Goal: Transaction & Acquisition: Book appointment/travel/reservation

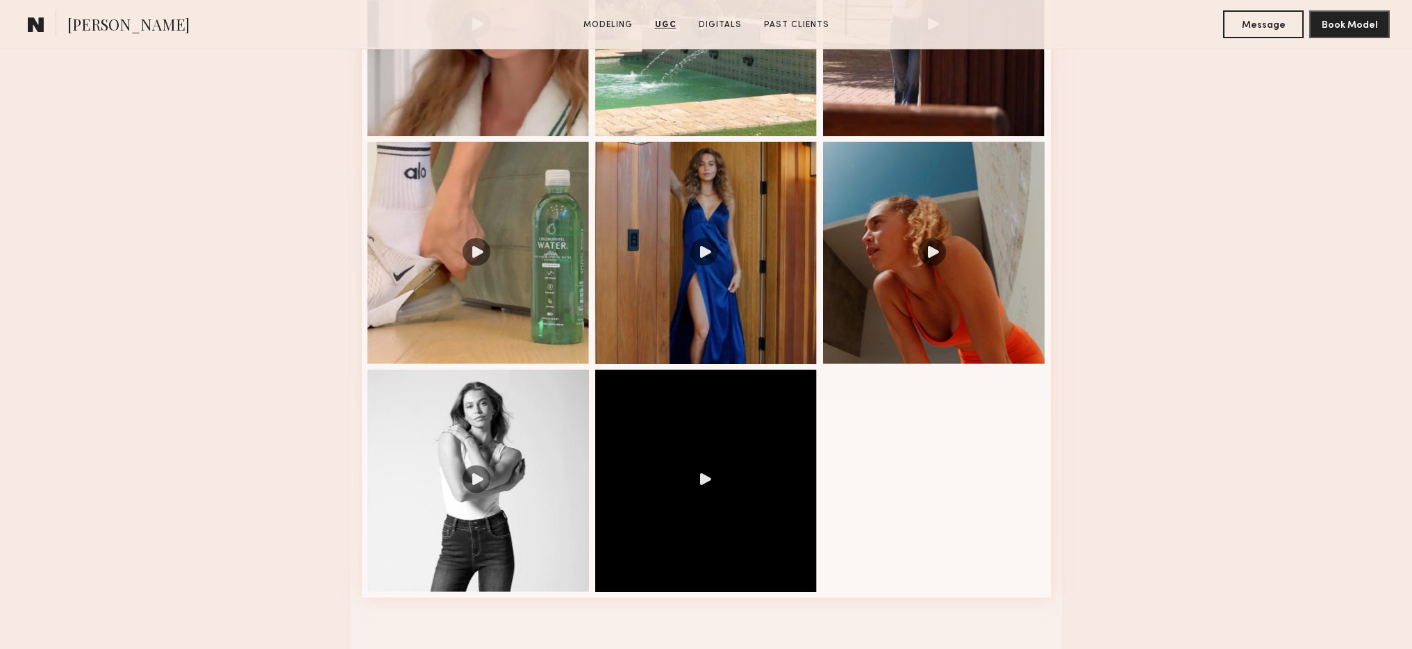
scroll to position [1441, 0]
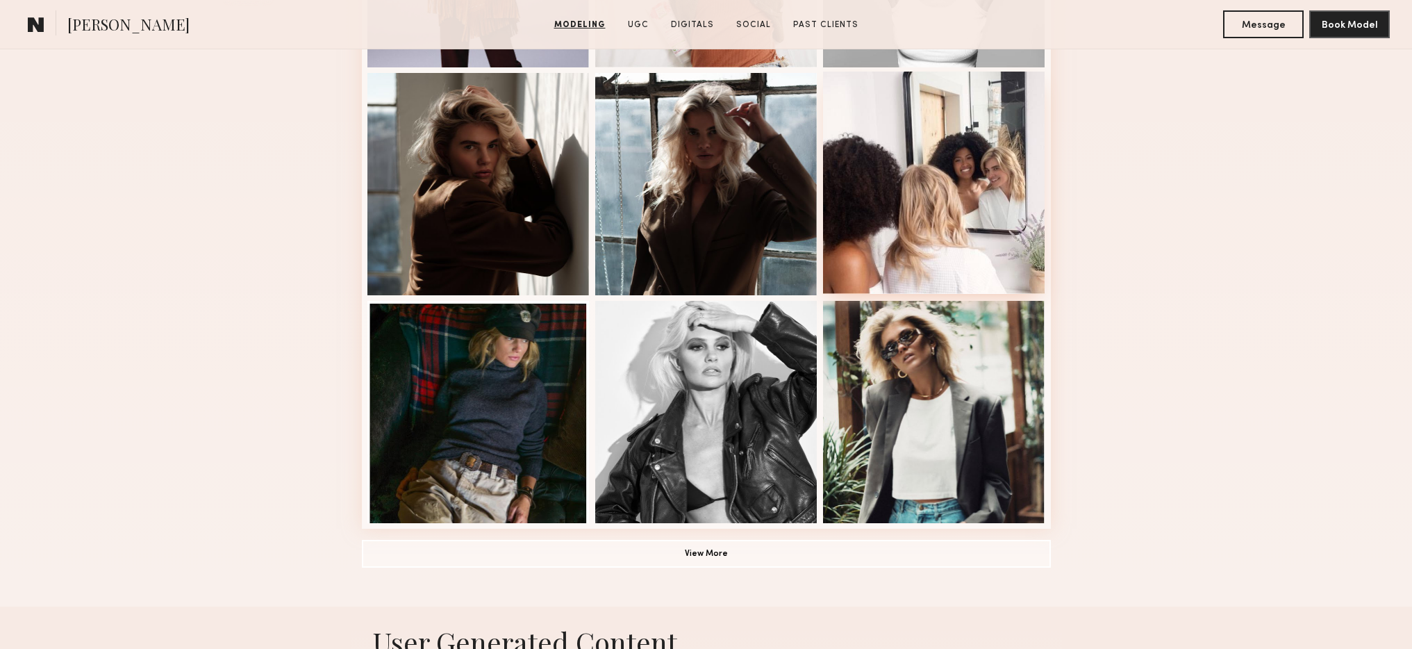
scroll to position [841, 0]
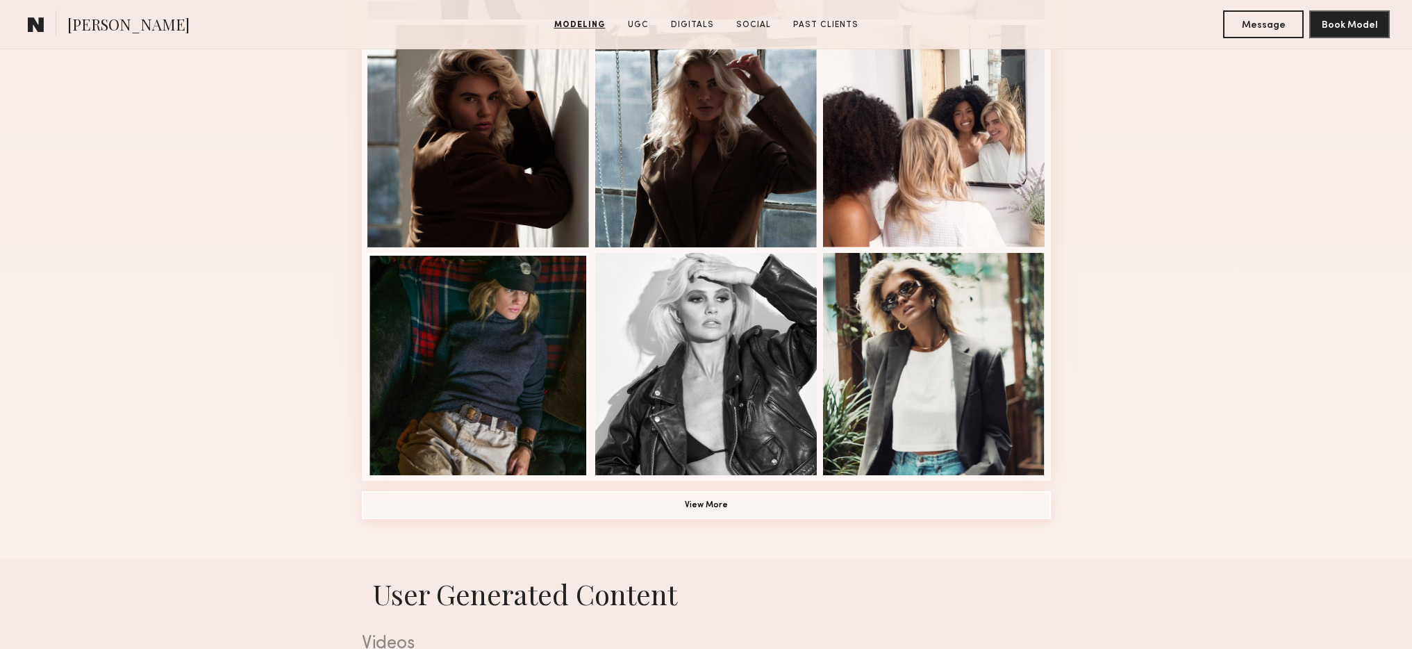
click at [871, 508] on button "View More" at bounding box center [706, 505] width 689 height 28
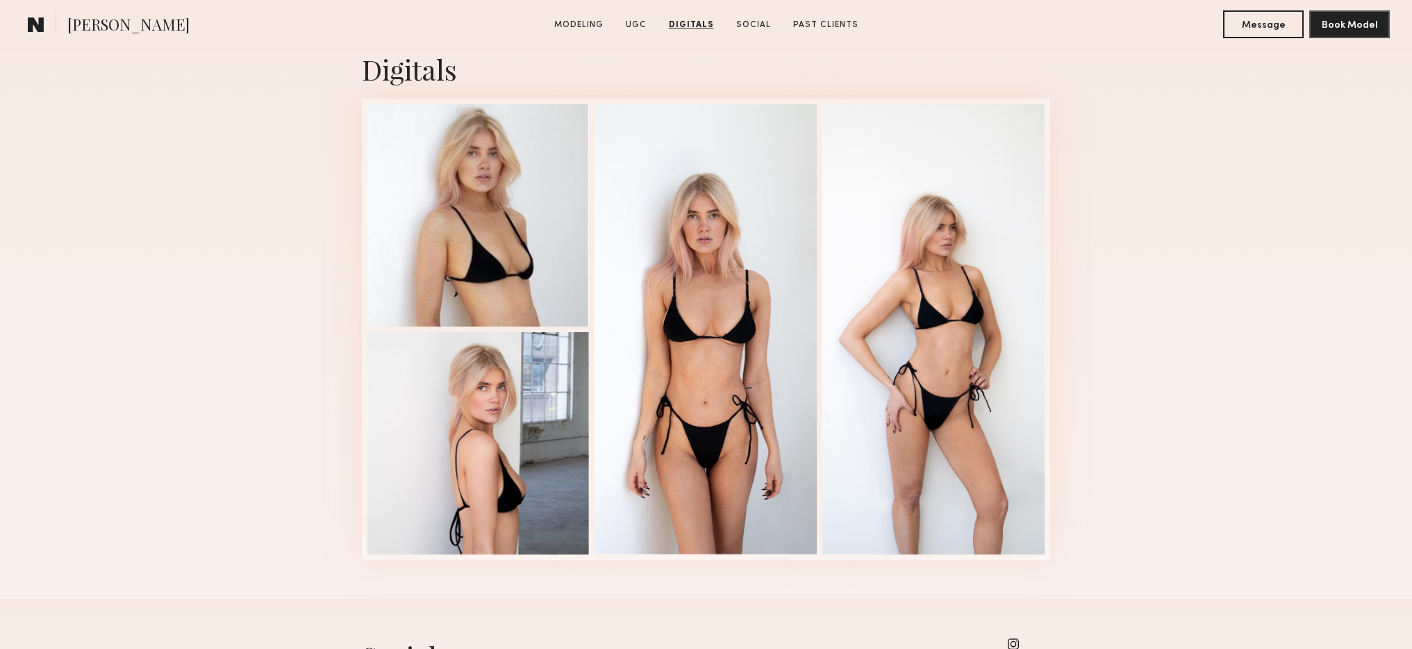
scroll to position [2659, 0]
click at [761, 328] on div at bounding box center [705, 327] width 222 height 450
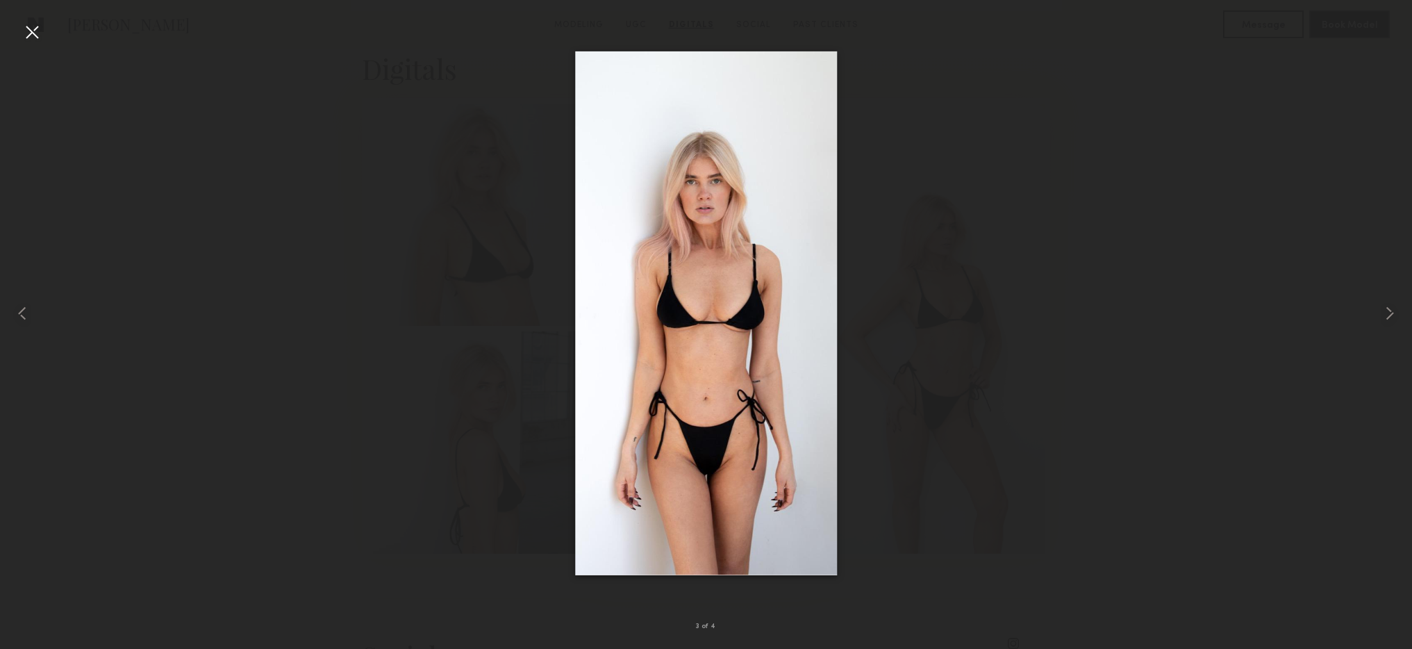
click at [761, 328] on img at bounding box center [706, 313] width 262 height 524
click at [26, 24] on div at bounding box center [32, 32] width 22 height 22
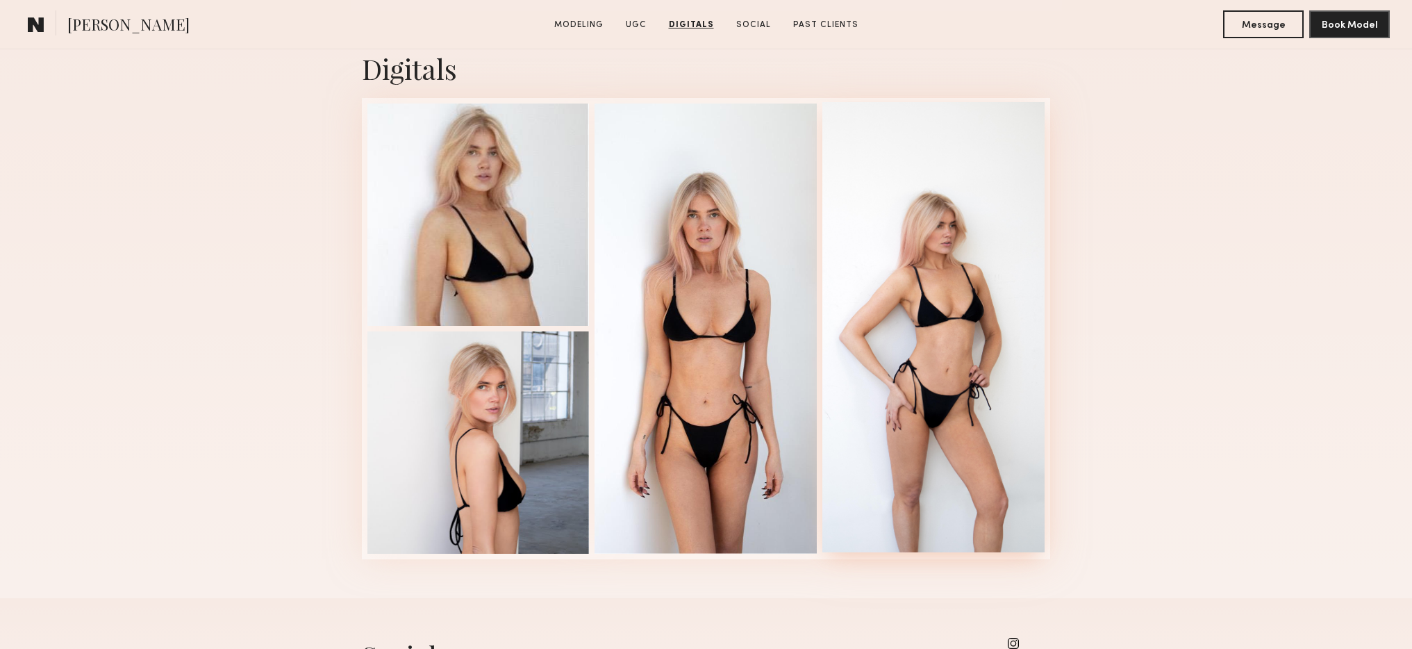
click at [928, 380] on div at bounding box center [933, 327] width 222 height 450
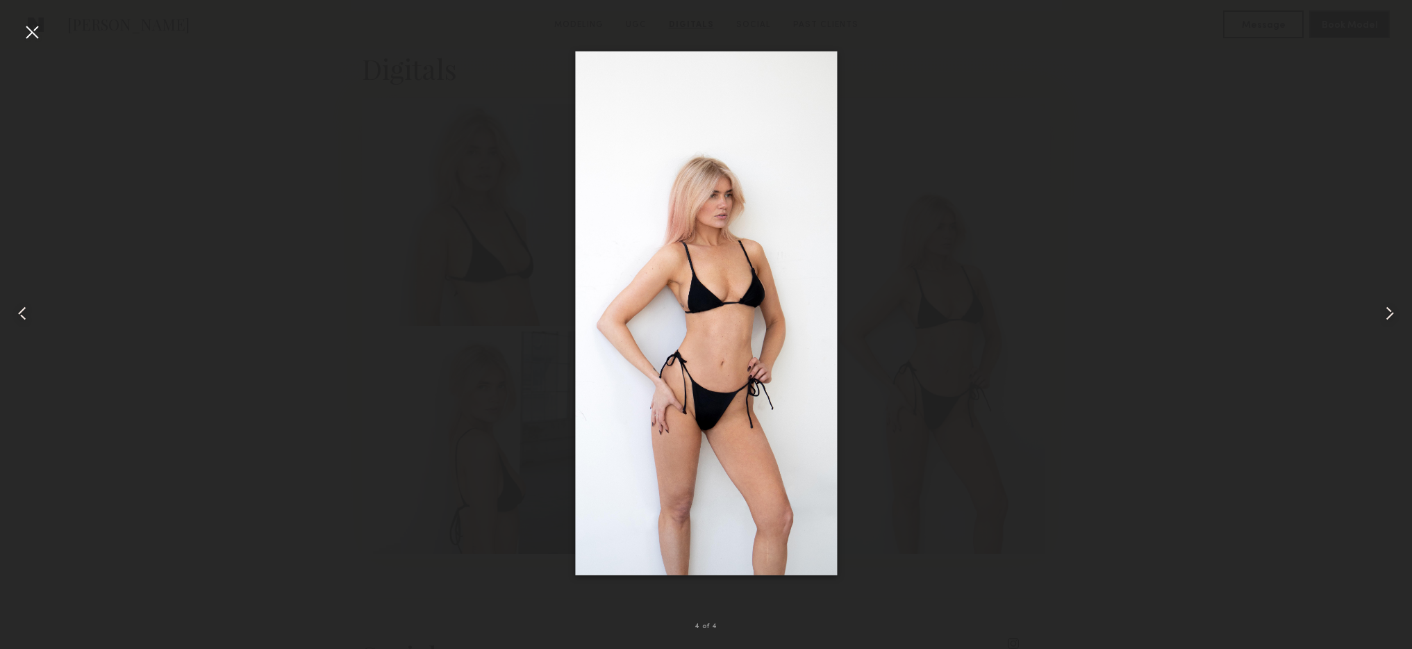
click at [944, 365] on div at bounding box center [706, 313] width 1412 height 582
click at [23, 27] on div at bounding box center [32, 32] width 22 height 22
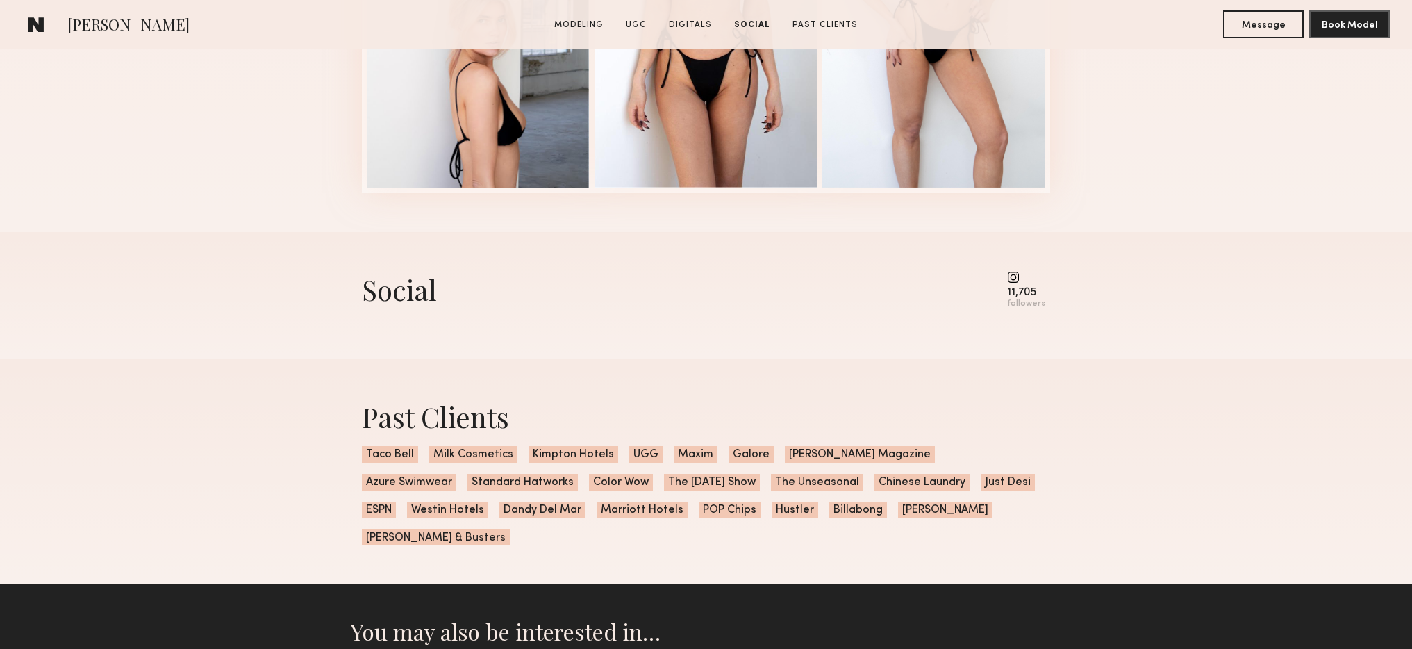
scroll to position [3002, 0]
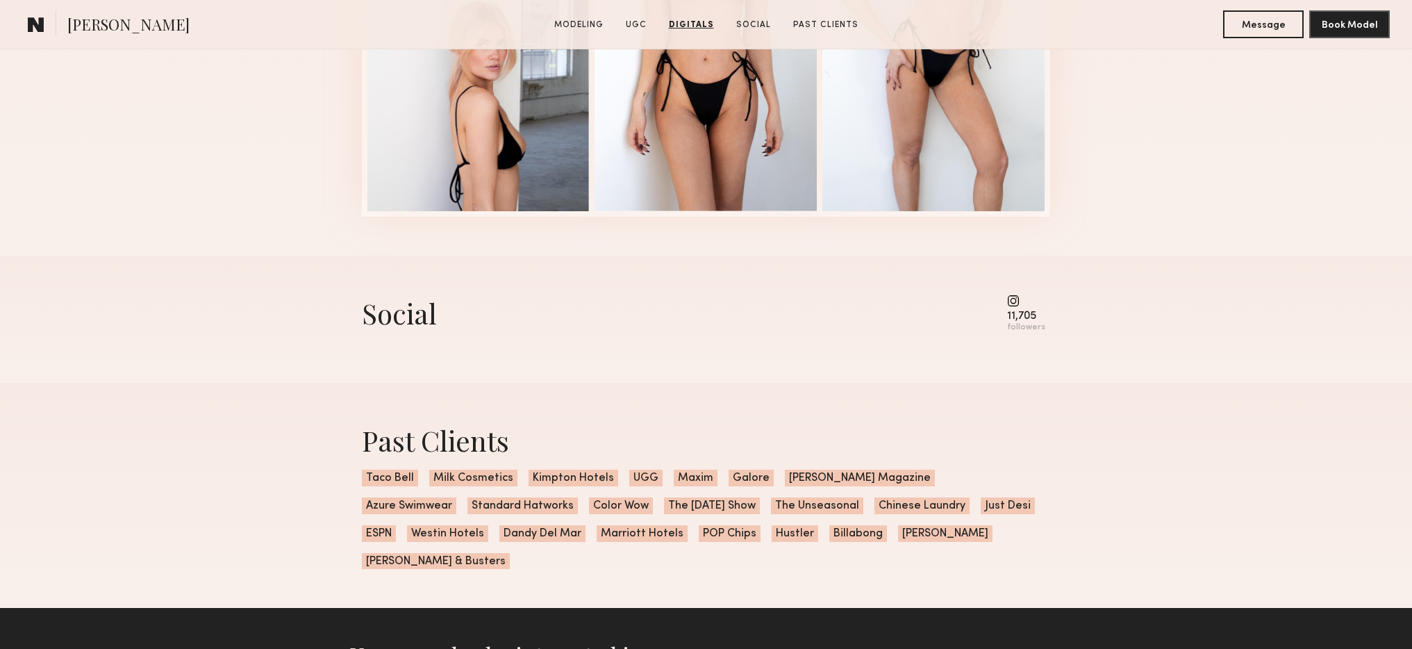
click at [1006, 319] on div "Social 11,705 followers" at bounding box center [706, 313] width 689 height 38
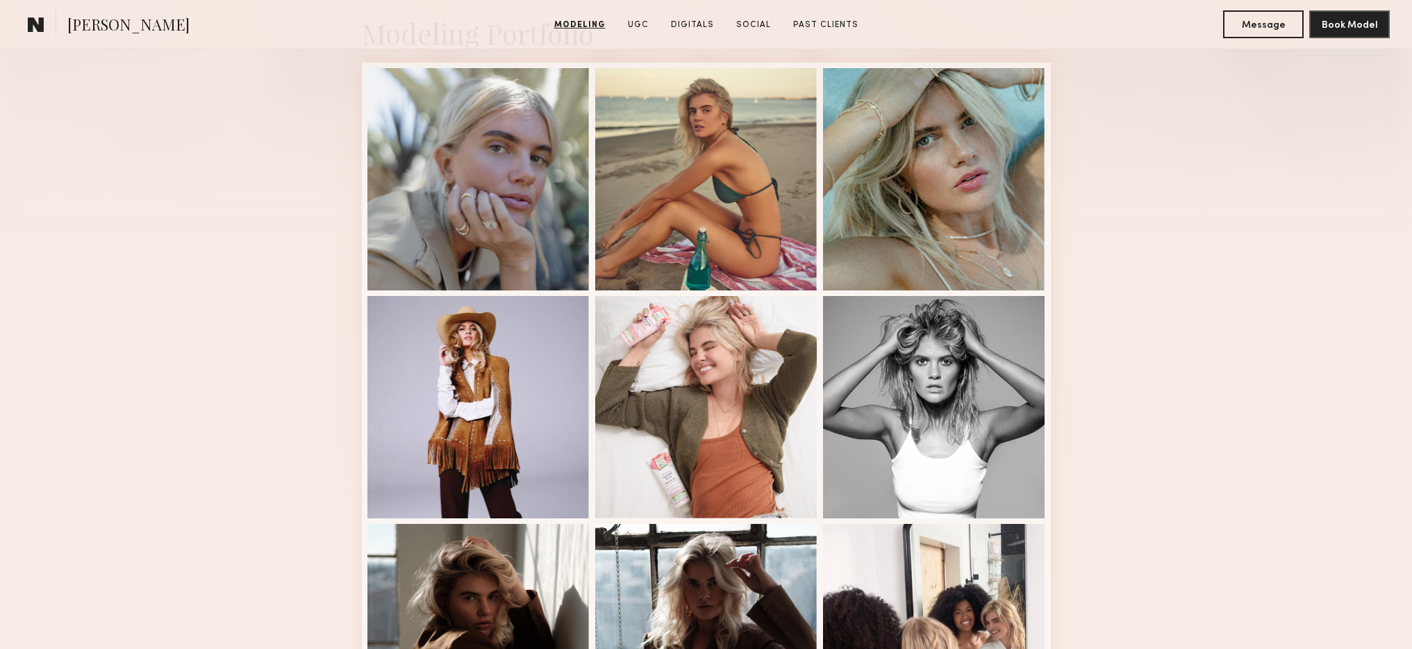
scroll to position [318, 0]
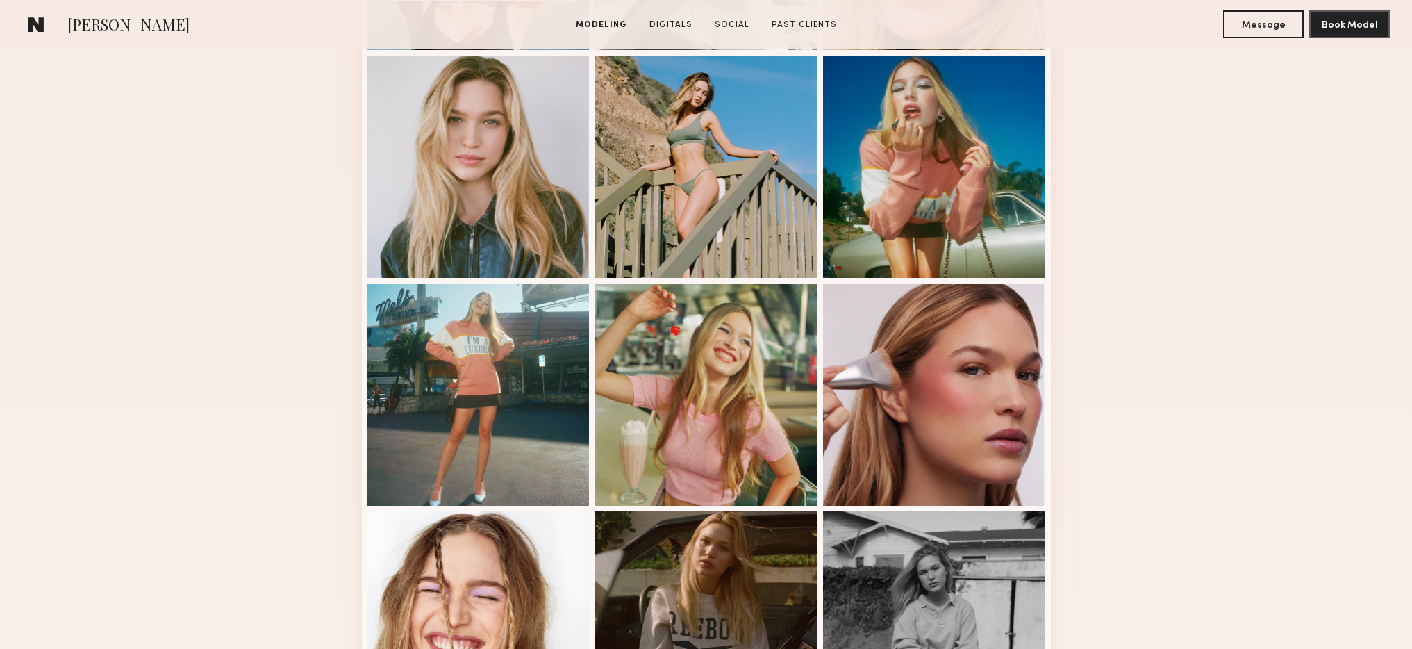
scroll to position [642, 0]
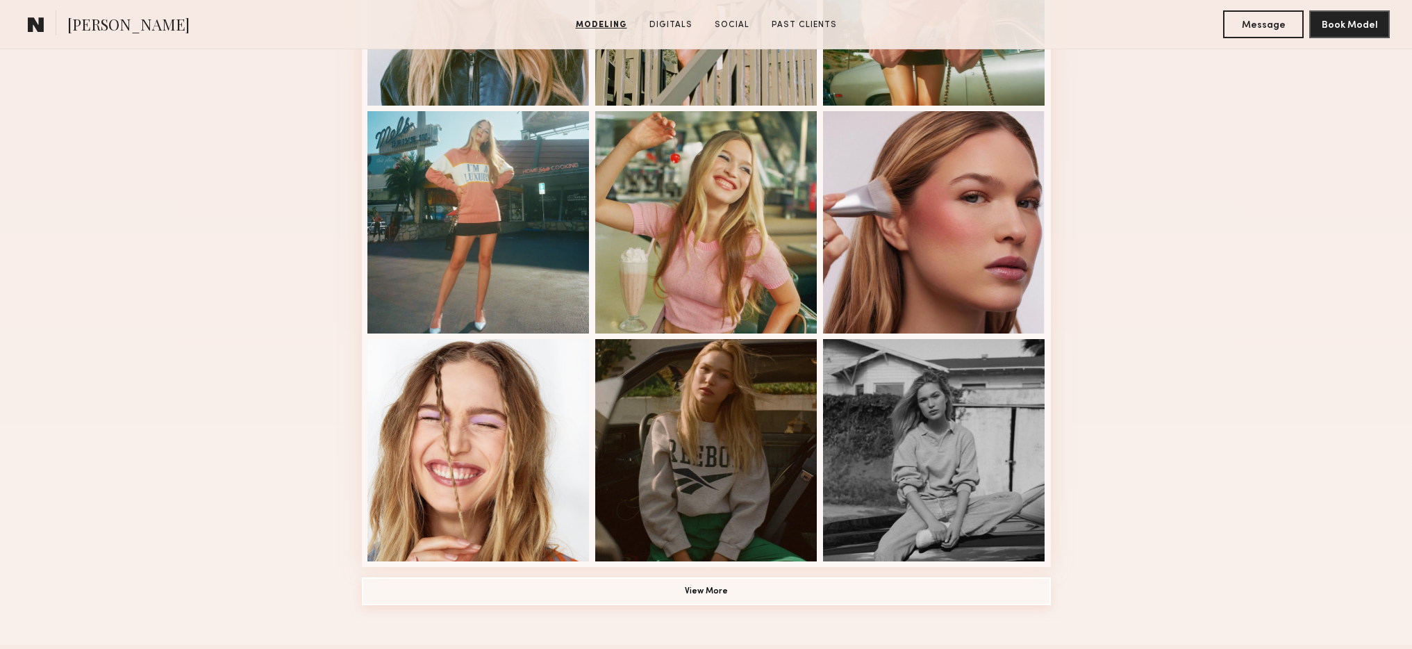
click at [794, 585] on button "View More" at bounding box center [706, 591] width 689 height 28
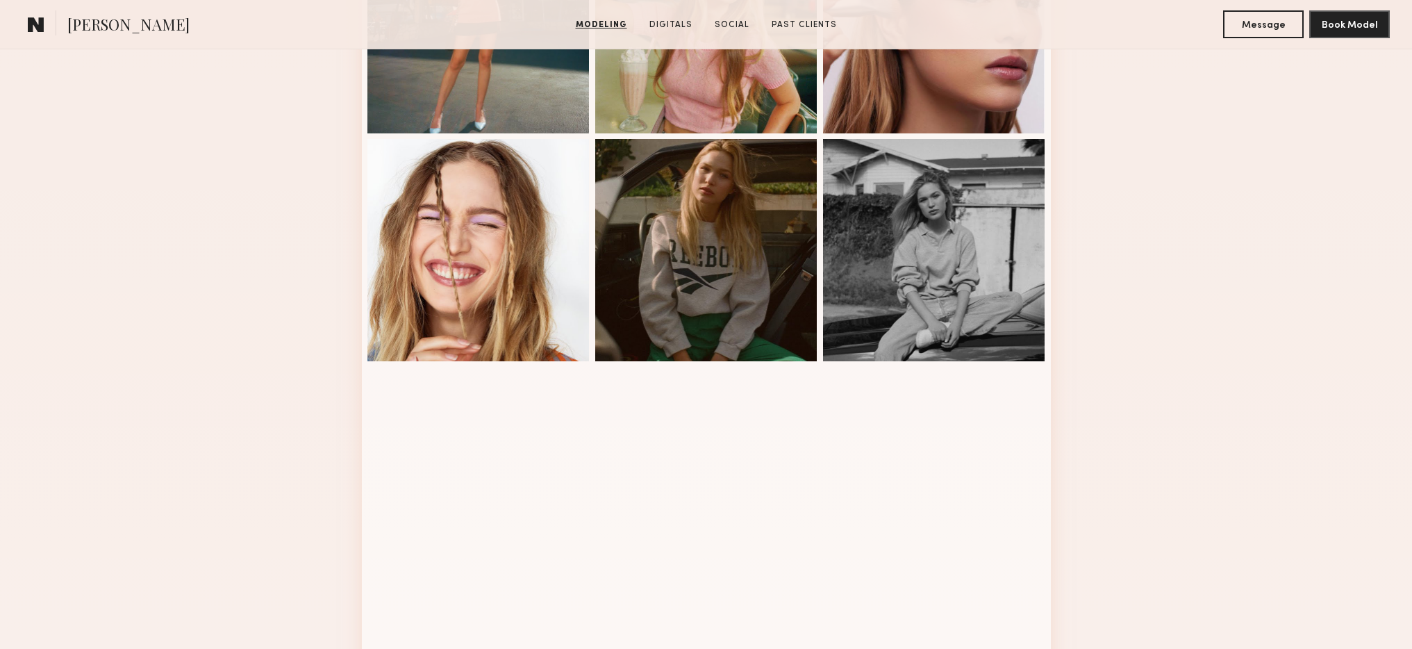
scroll to position [896, 0]
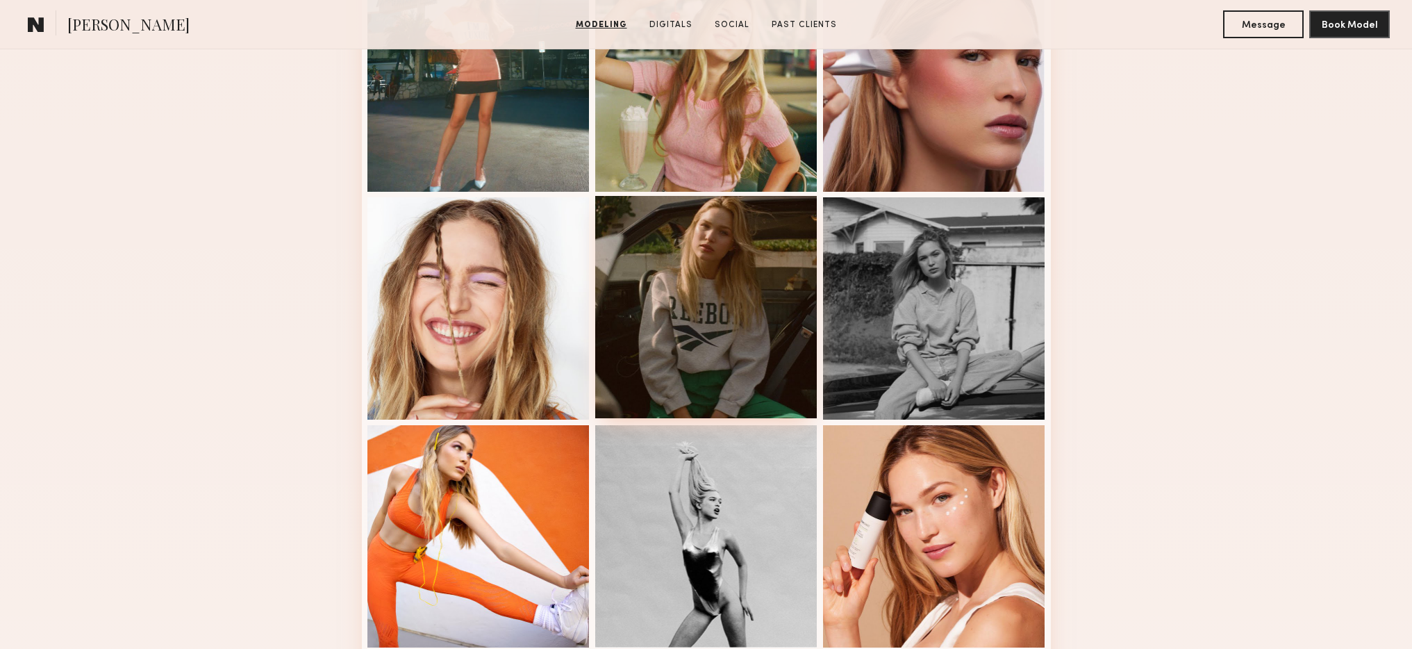
click at [714, 256] on div at bounding box center [706, 307] width 222 height 222
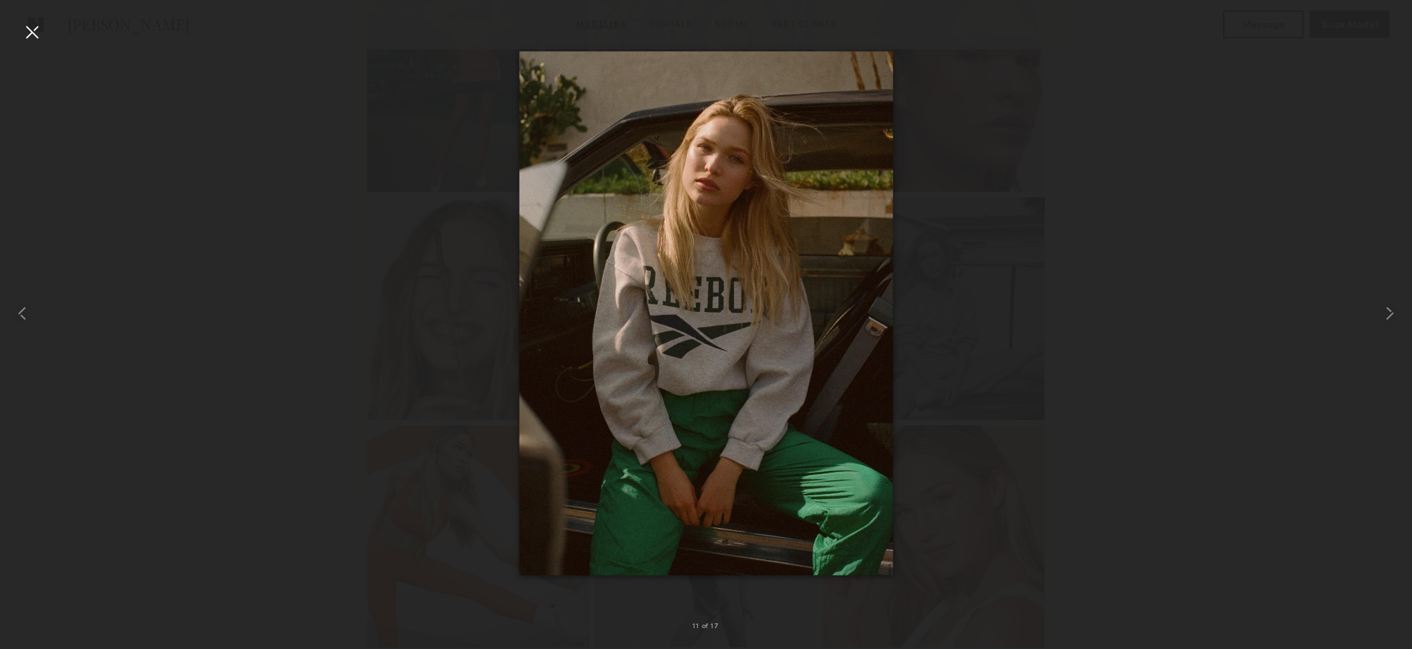
click at [34, 28] on div at bounding box center [32, 32] width 22 height 22
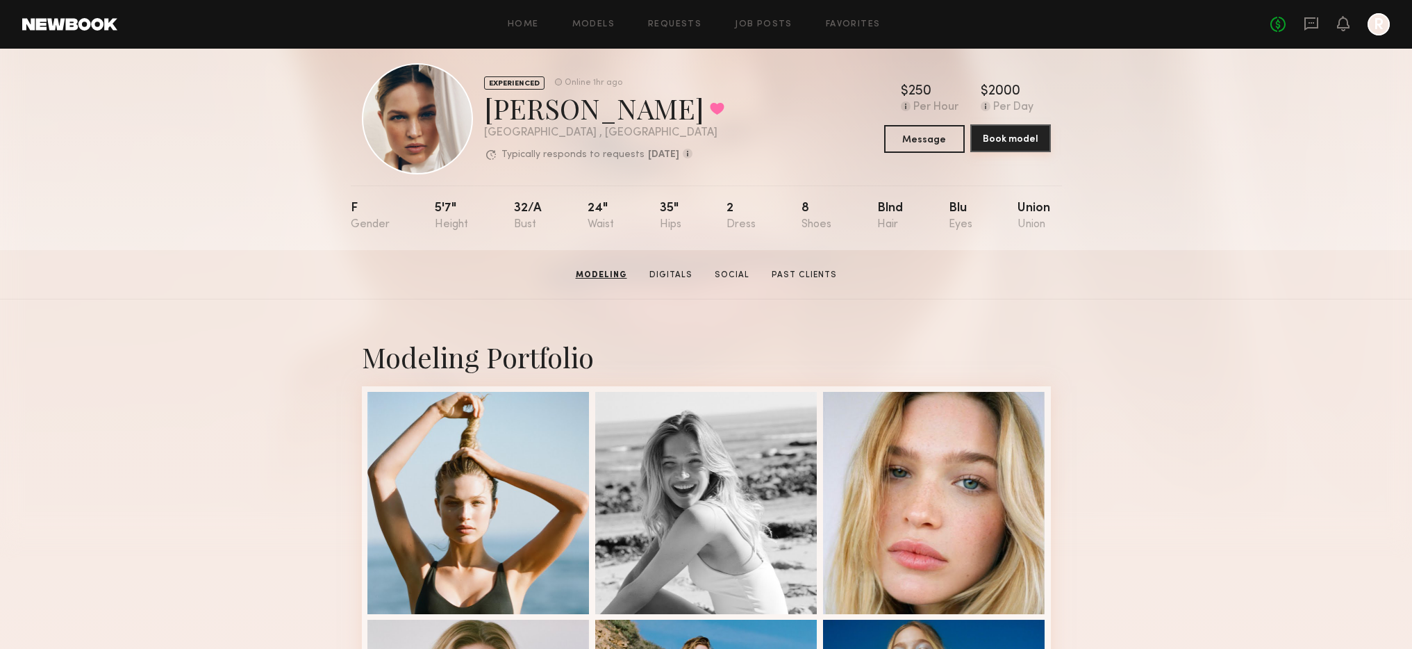
scroll to position [0, 0]
